Goal: Task Accomplishment & Management: Manage account settings

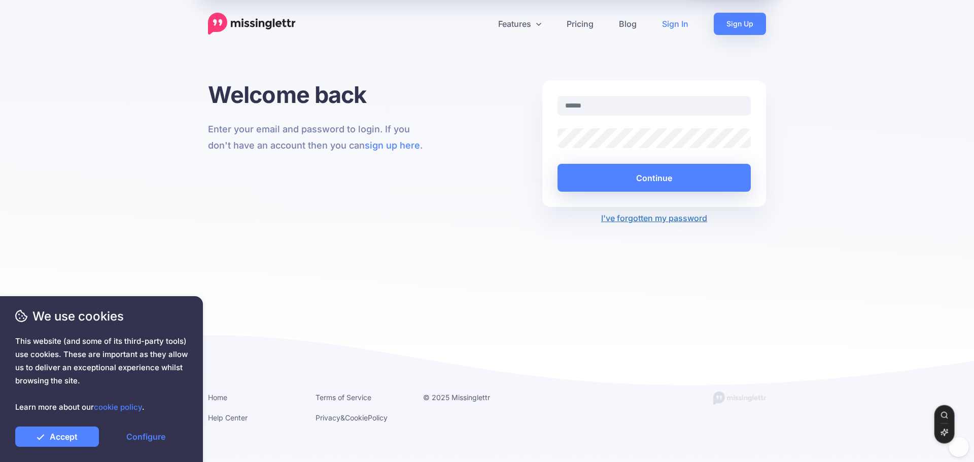
type input "**********"
click at [651, 174] on button "Continue" at bounding box center [654, 178] width 193 height 28
click at [81, 434] on link "Accept" at bounding box center [57, 437] width 84 height 20
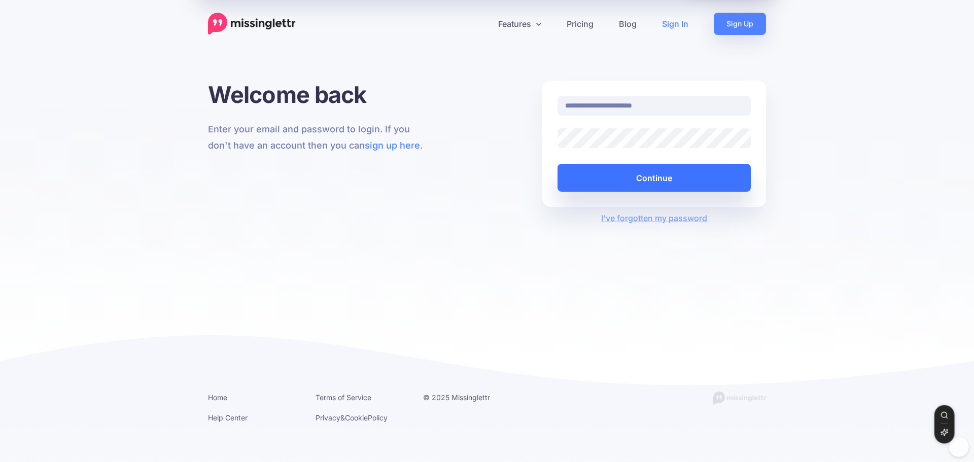
click at [652, 179] on button "Continue" at bounding box center [654, 178] width 193 height 28
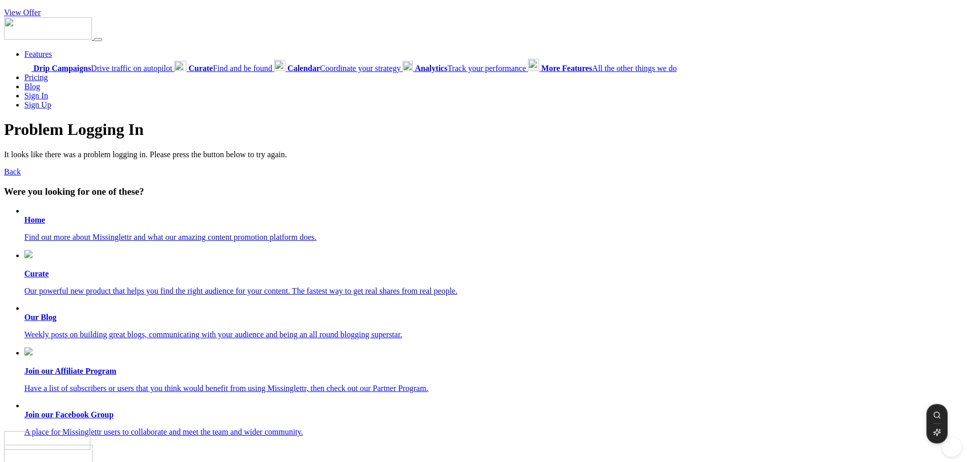
click at [263, 71] on span "Curate Find and be found" at bounding box center [230, 68] width 84 height 9
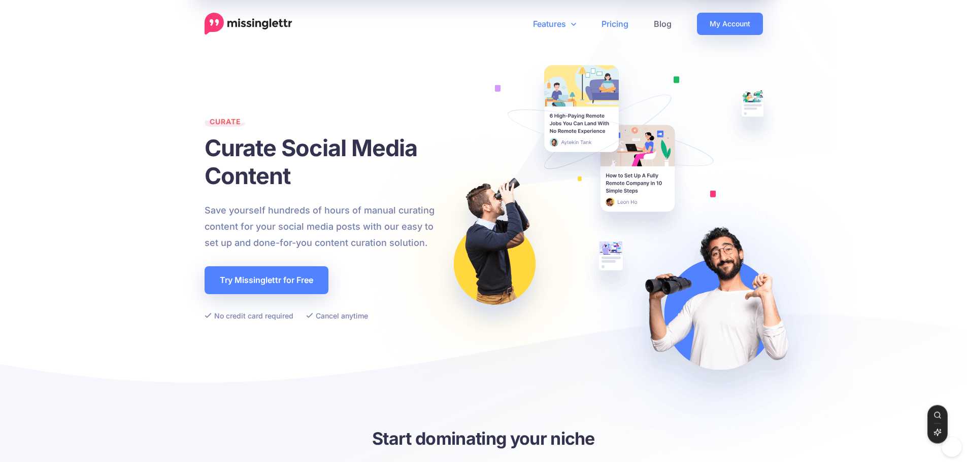
click at [610, 22] on link "Pricing" at bounding box center [615, 24] width 52 height 22
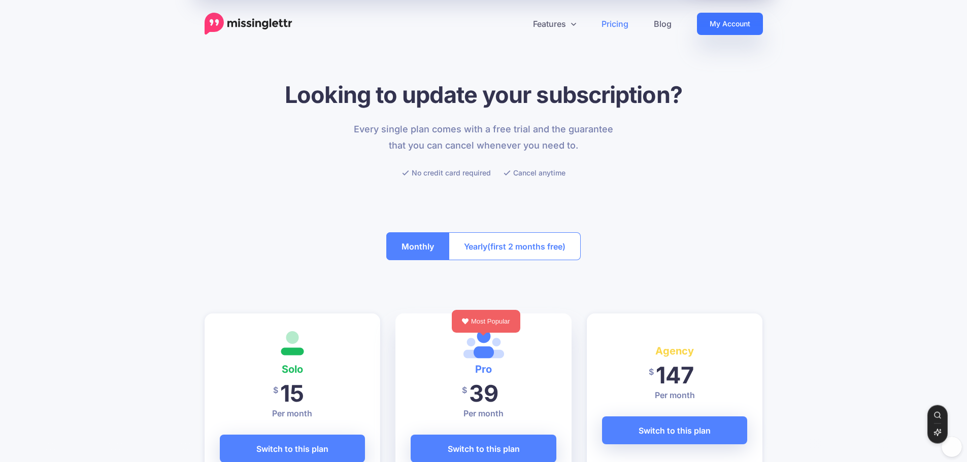
click at [726, 19] on link "My Account" at bounding box center [730, 24] width 66 height 22
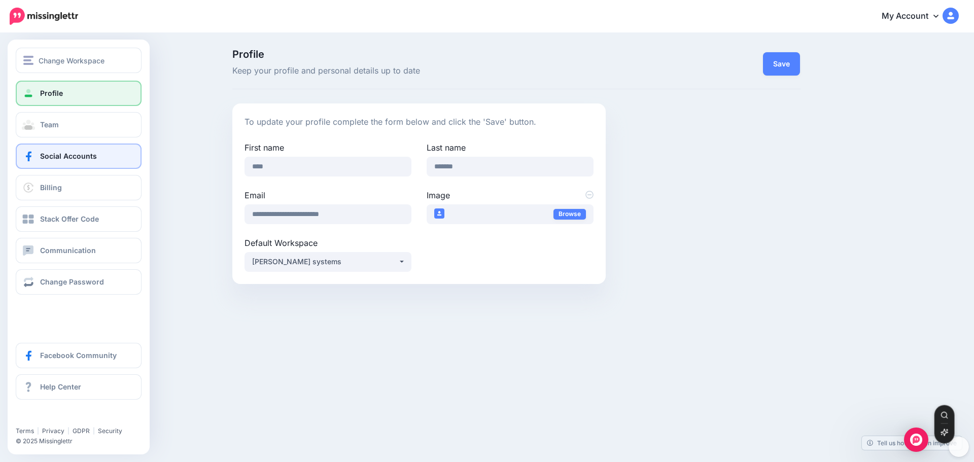
click at [81, 158] on span "Social Accounts" at bounding box center [68, 156] width 57 height 9
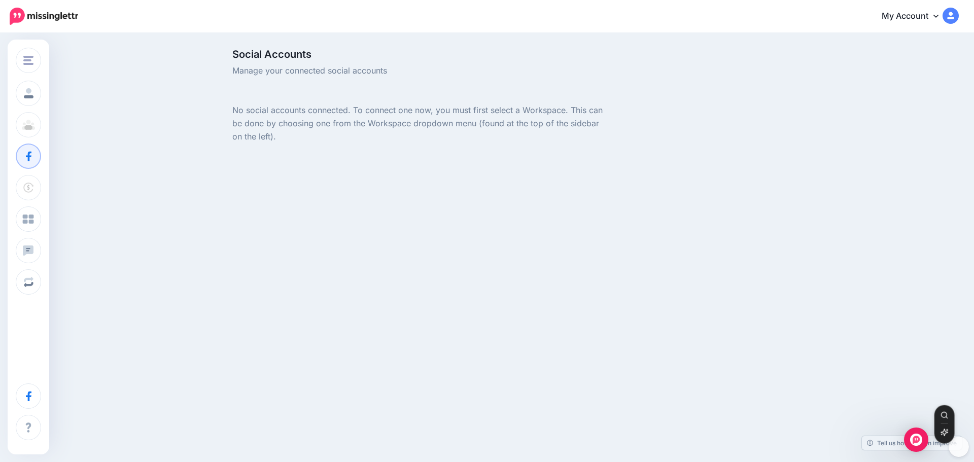
click at [322, 66] on span "Manage your connected social accounts" at bounding box center [419, 70] width 374 height 13
click at [289, 54] on span "Social Accounts" at bounding box center [419, 54] width 374 height 10
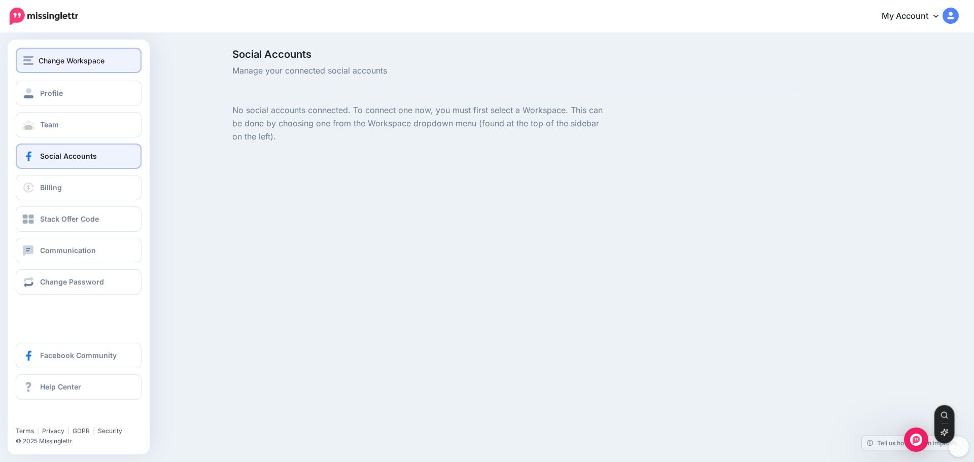
click at [97, 67] on button "Change Workspace" at bounding box center [79, 60] width 126 height 25
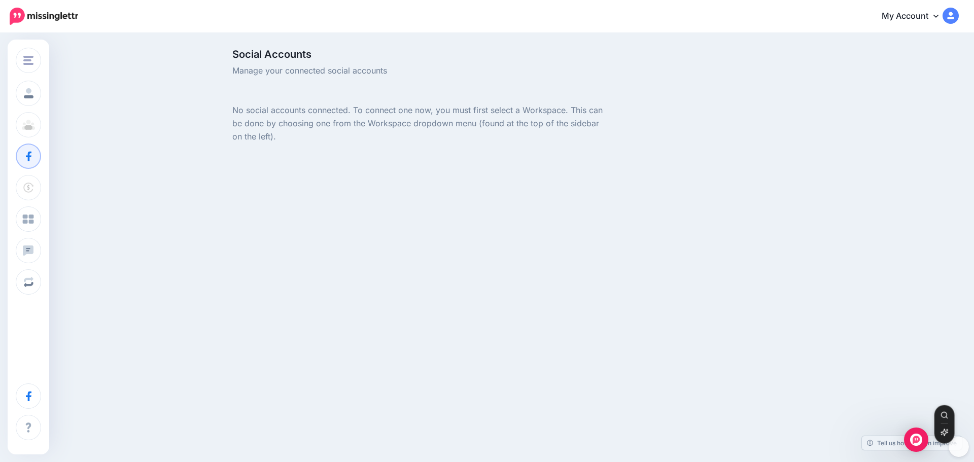
click at [181, 65] on div "Social Accounts Manage your connected social accounts No social accounts connec…" at bounding box center [487, 106] width 974 height 145
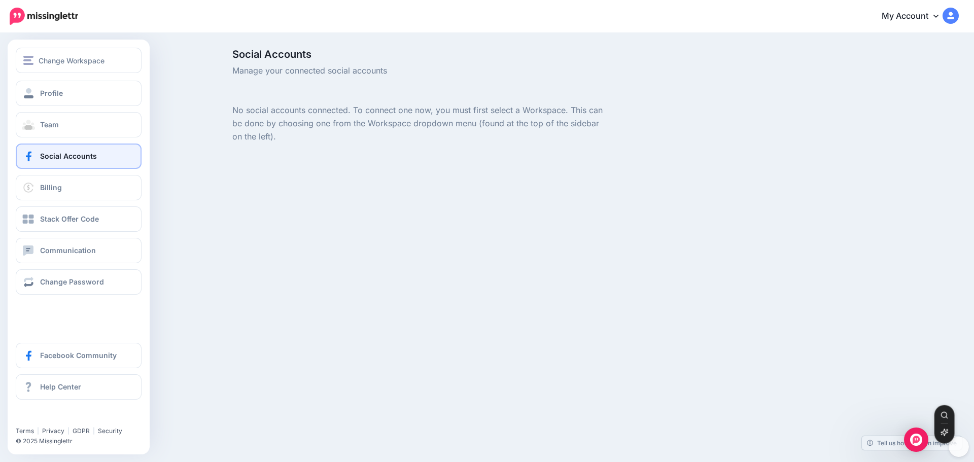
click at [36, 156] on link "Social Accounts" at bounding box center [79, 156] width 126 height 25
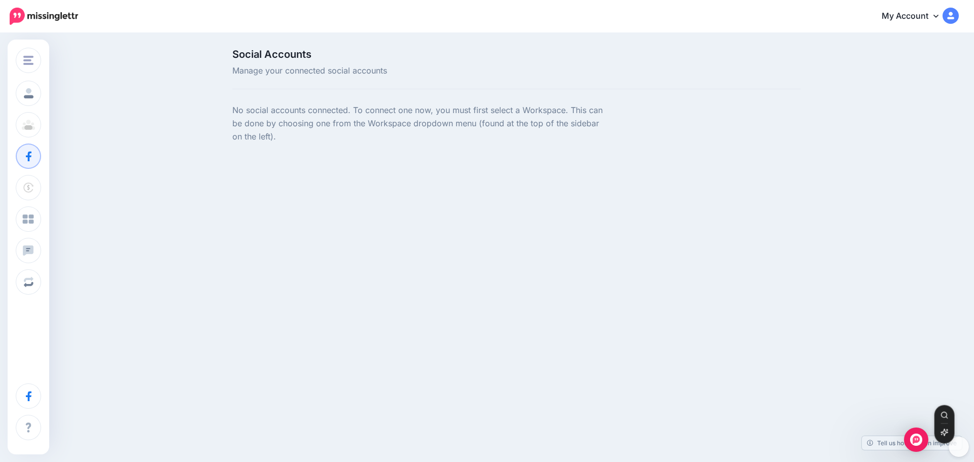
click at [950, 15] on img at bounding box center [951, 16] width 16 height 16
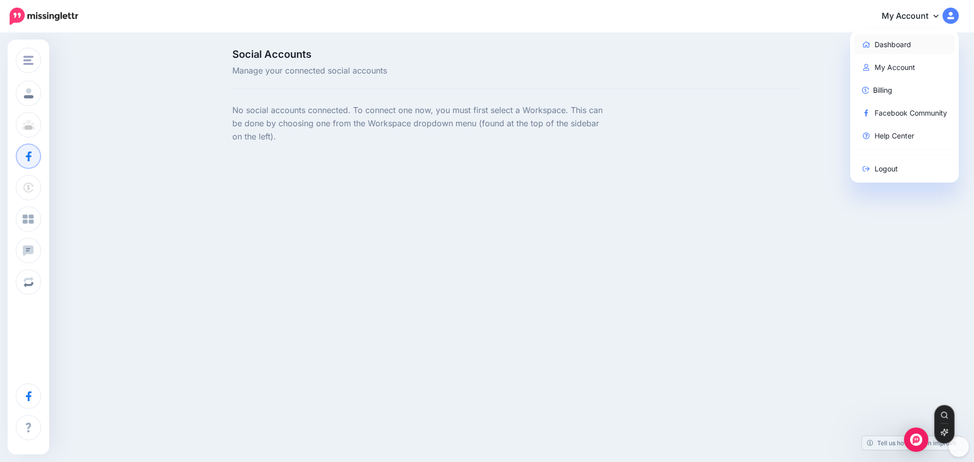
click at [885, 46] on link "Dashboard" at bounding box center [904, 45] width 101 height 20
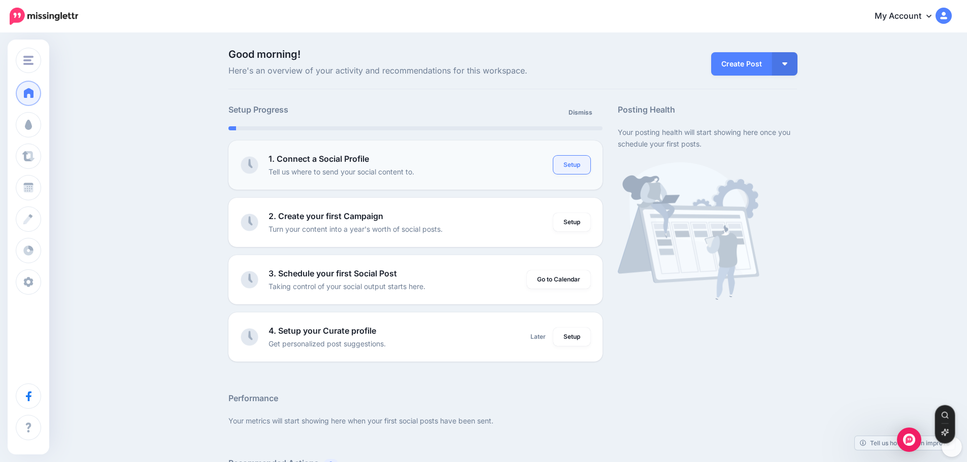
click at [570, 161] on link "Setup" at bounding box center [571, 165] width 37 height 18
